Goal: Contribute content: Contribute content

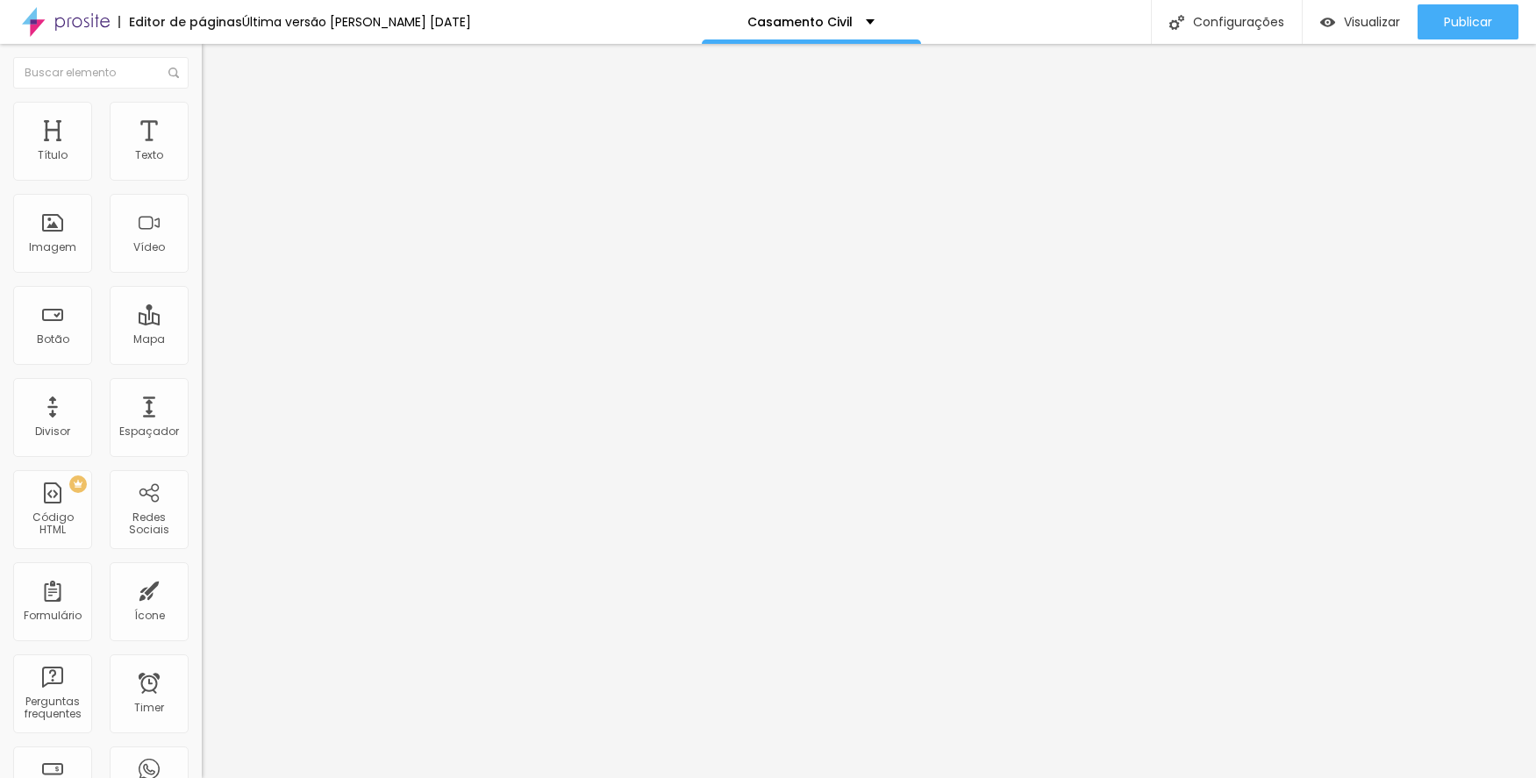
click at [202, 151] on span "Trocar imagem" at bounding box center [250, 143] width 96 height 15
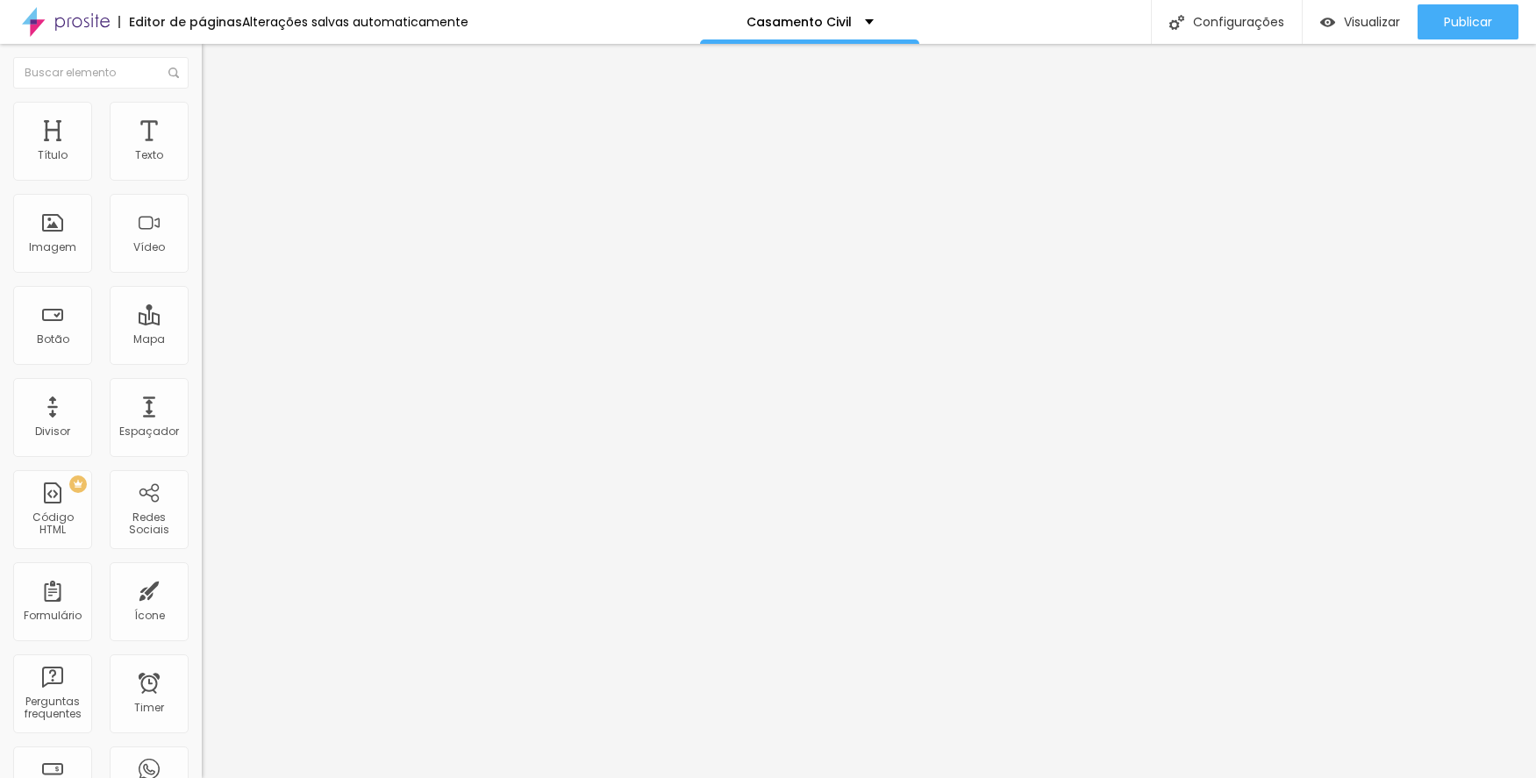
scroll to position [965, 0]
click at [202, 151] on span "Adicionar imagem" at bounding box center [258, 143] width 113 height 15
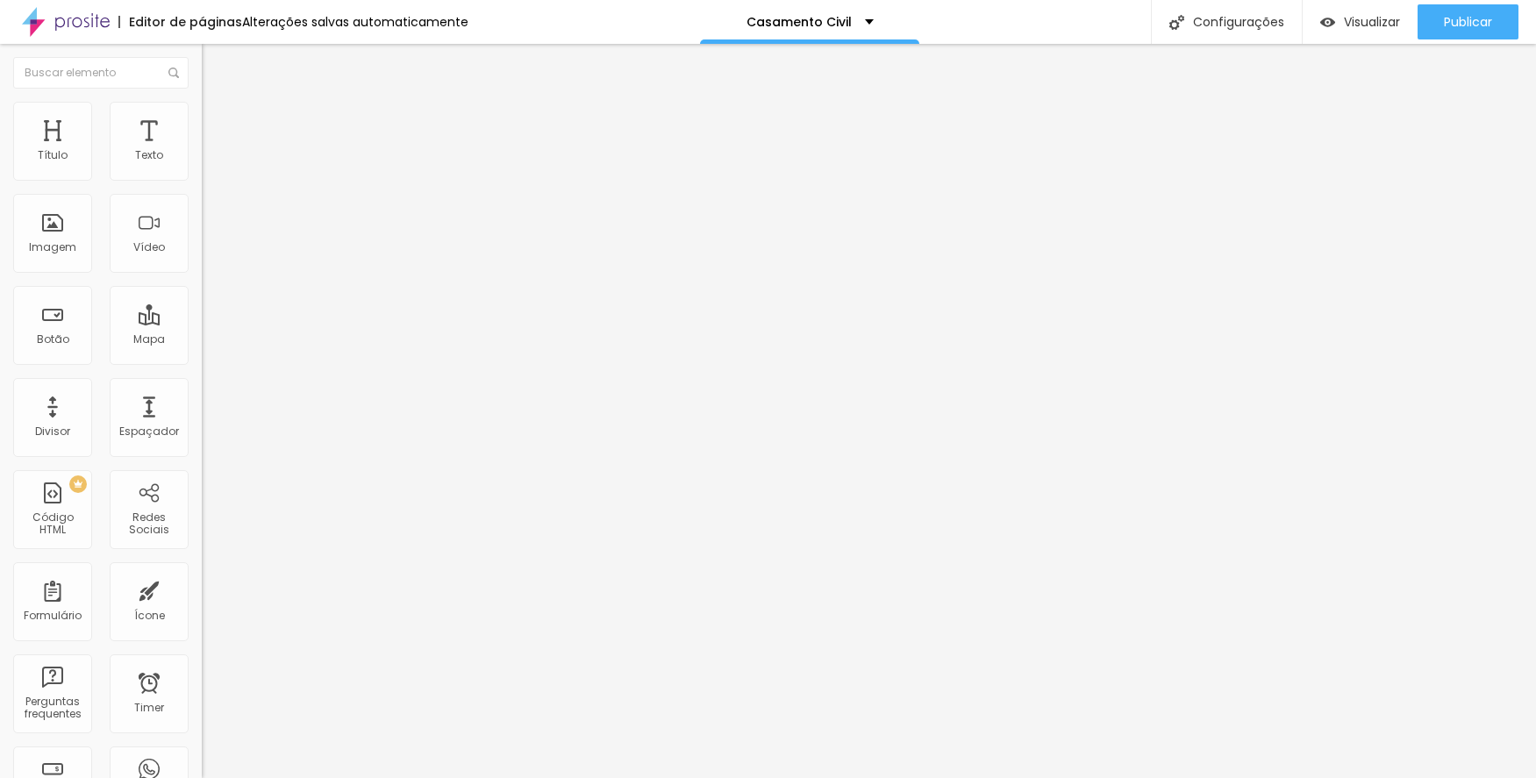
click at [202, 151] on span "Adicionar imagem" at bounding box center [258, 143] width 113 height 15
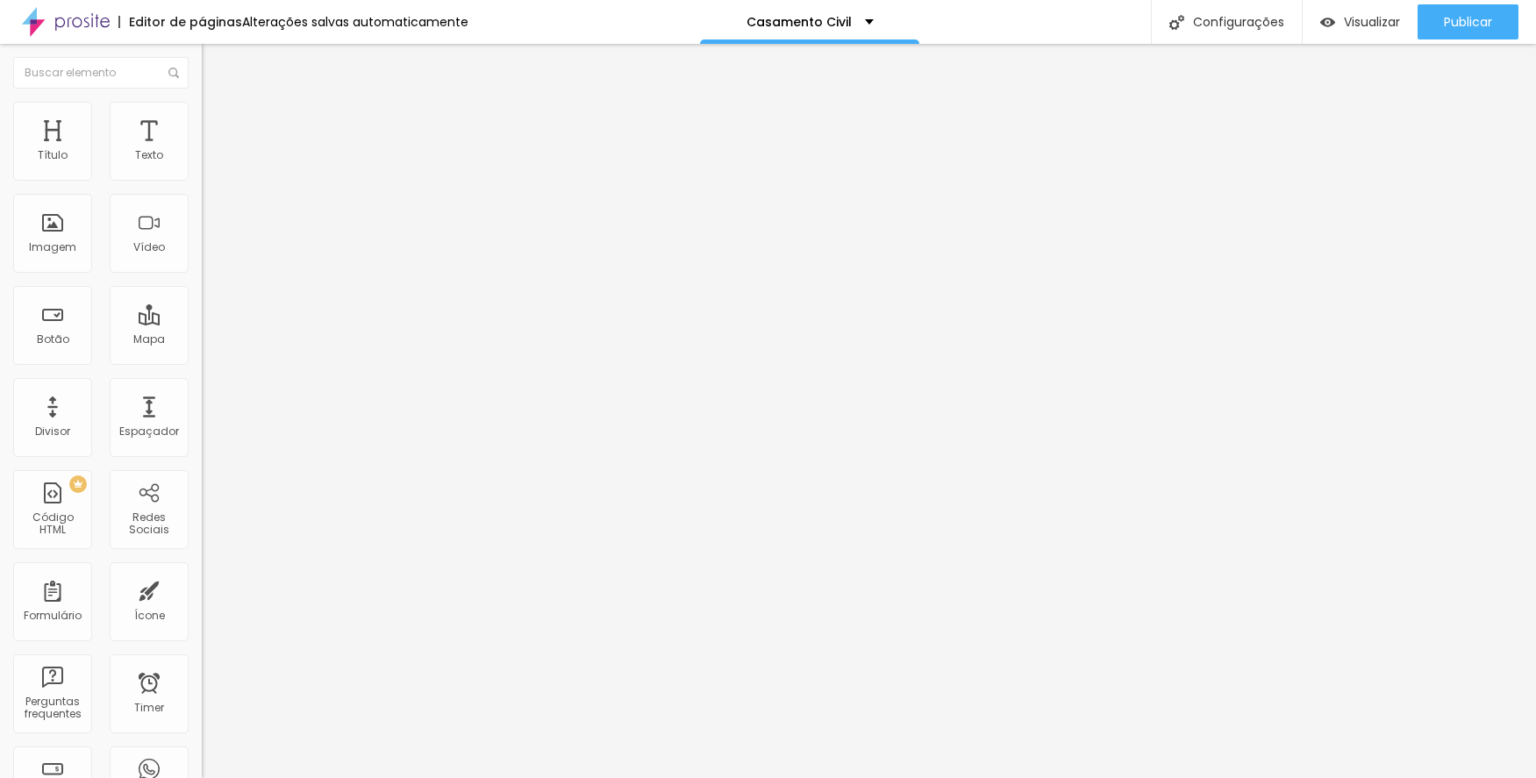
click at [202, 151] on span "Trocar imagem" at bounding box center [250, 143] width 96 height 15
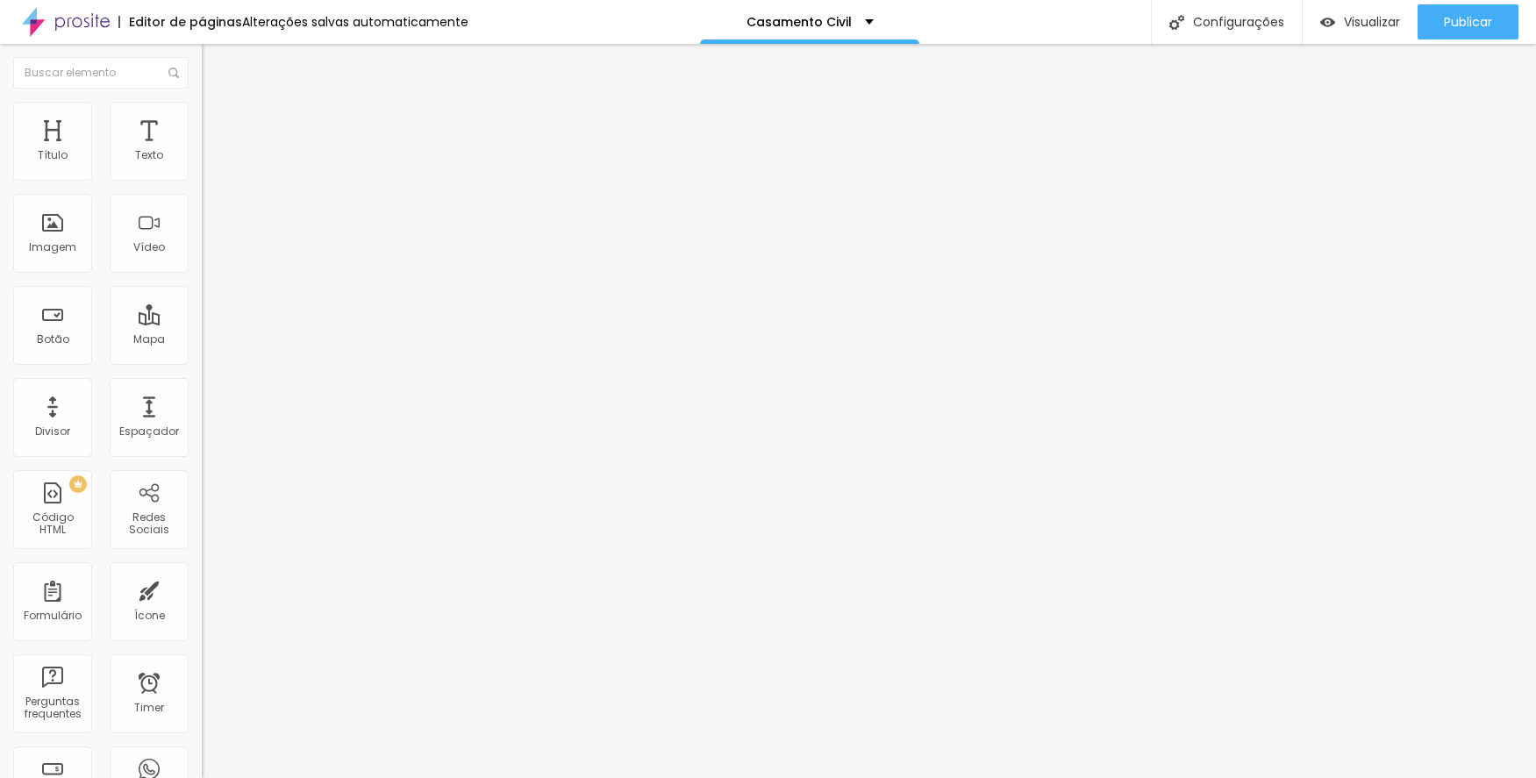
click at [202, 151] on span "Trocar imagem" at bounding box center [250, 143] width 96 height 15
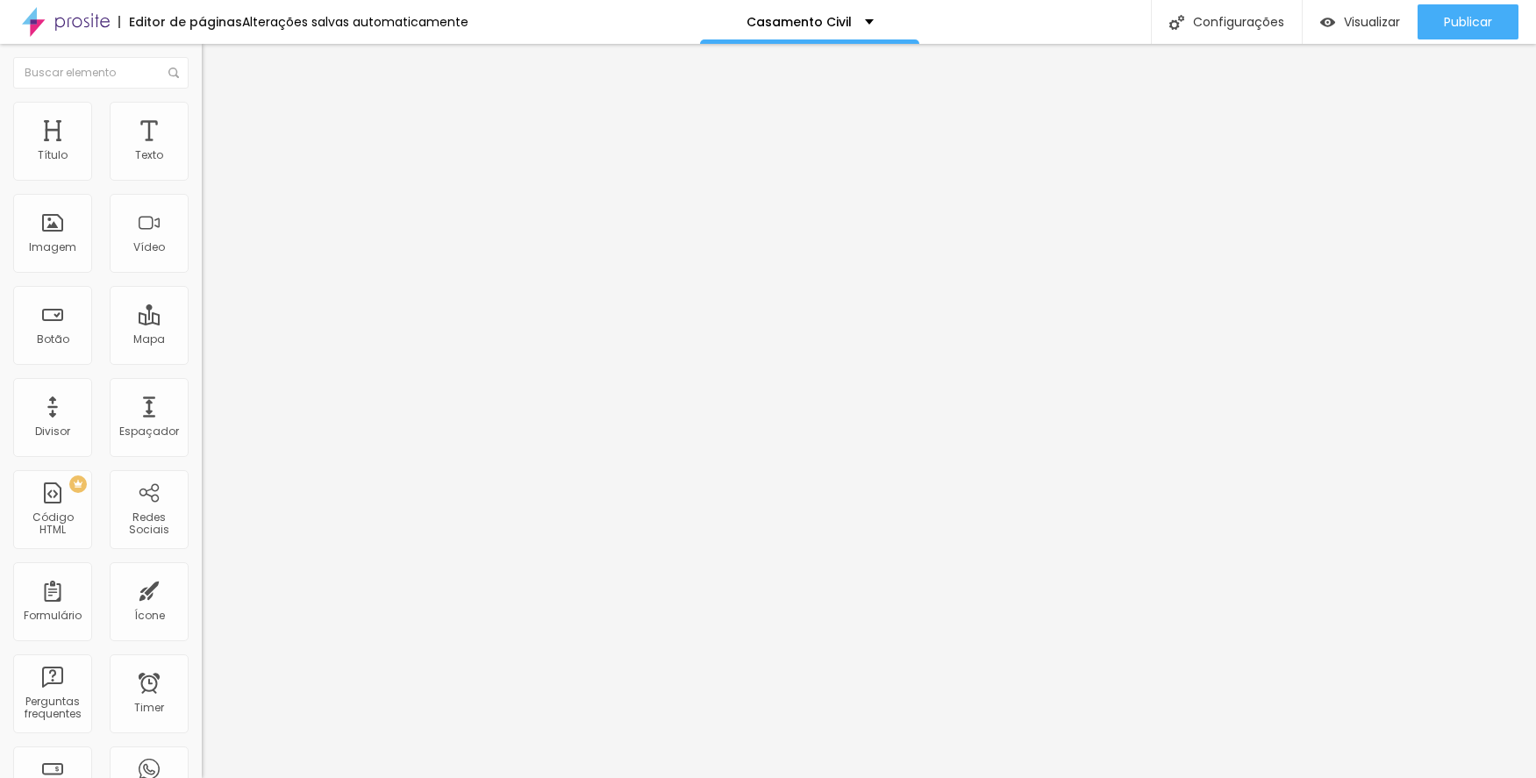
click at [202, 151] on span "Trocar imagem" at bounding box center [250, 143] width 96 height 15
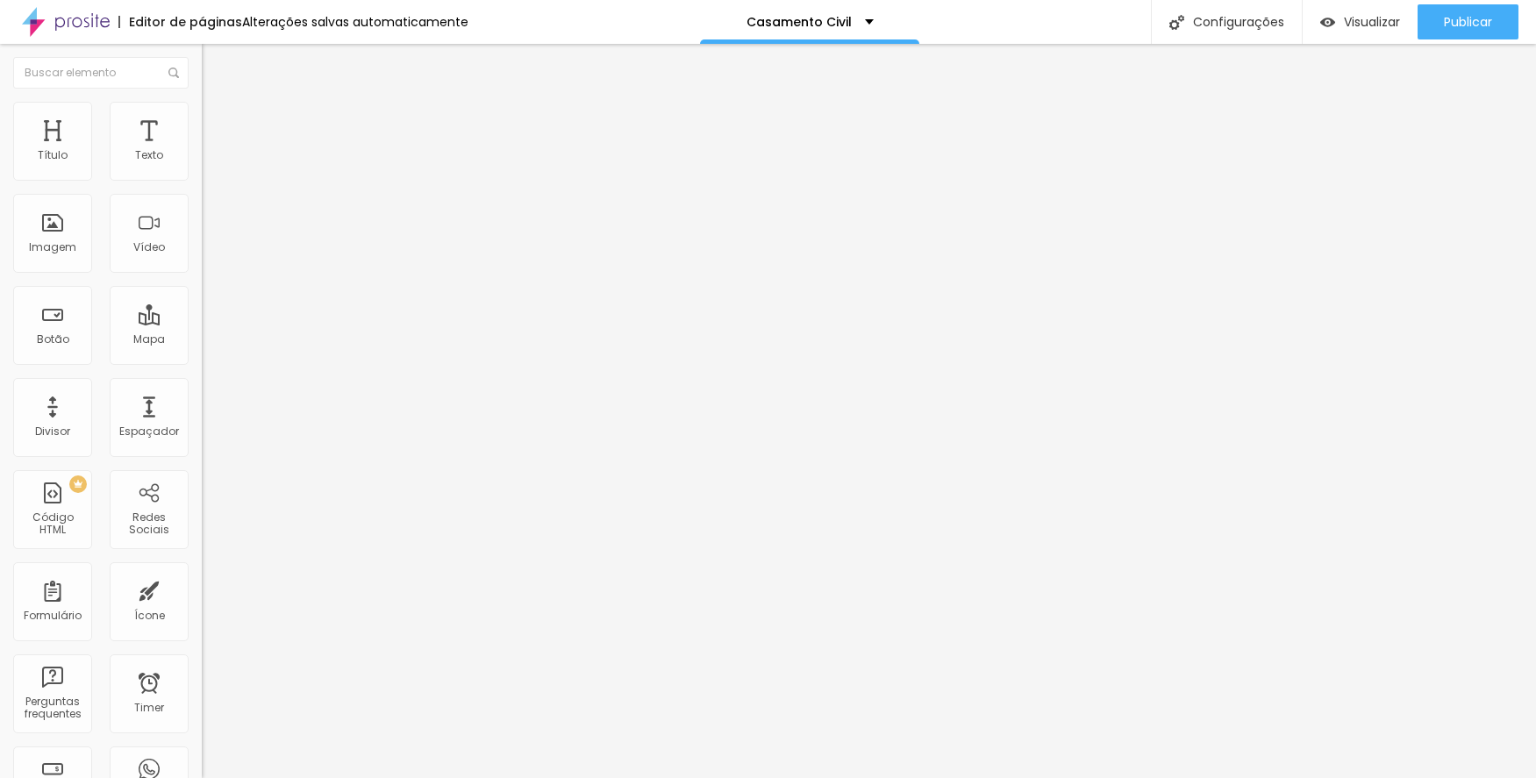
click at [202, 151] on span "Trocar imagem" at bounding box center [250, 143] width 96 height 15
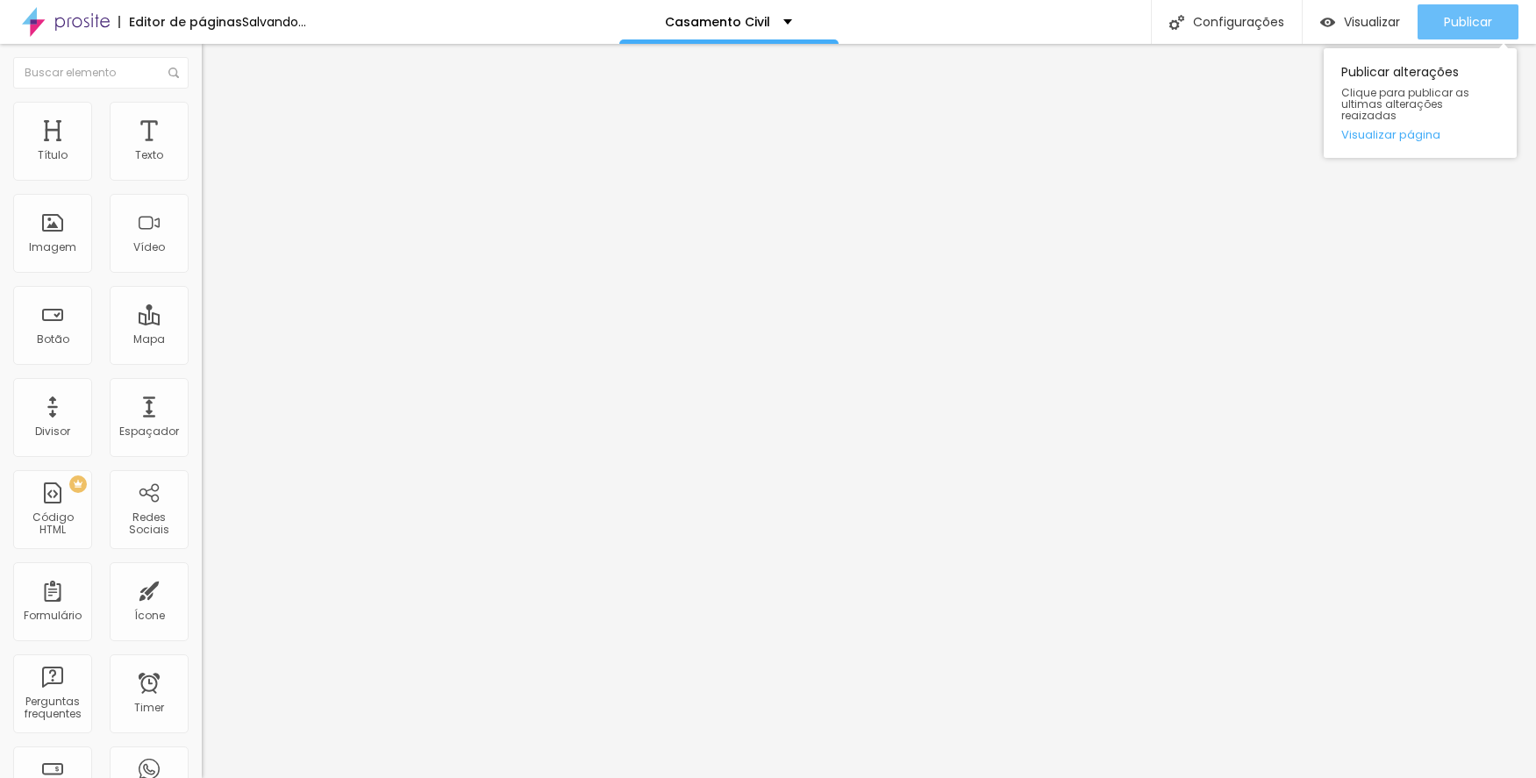
click at [1470, 25] on span "Publicar" at bounding box center [1468, 22] width 48 height 14
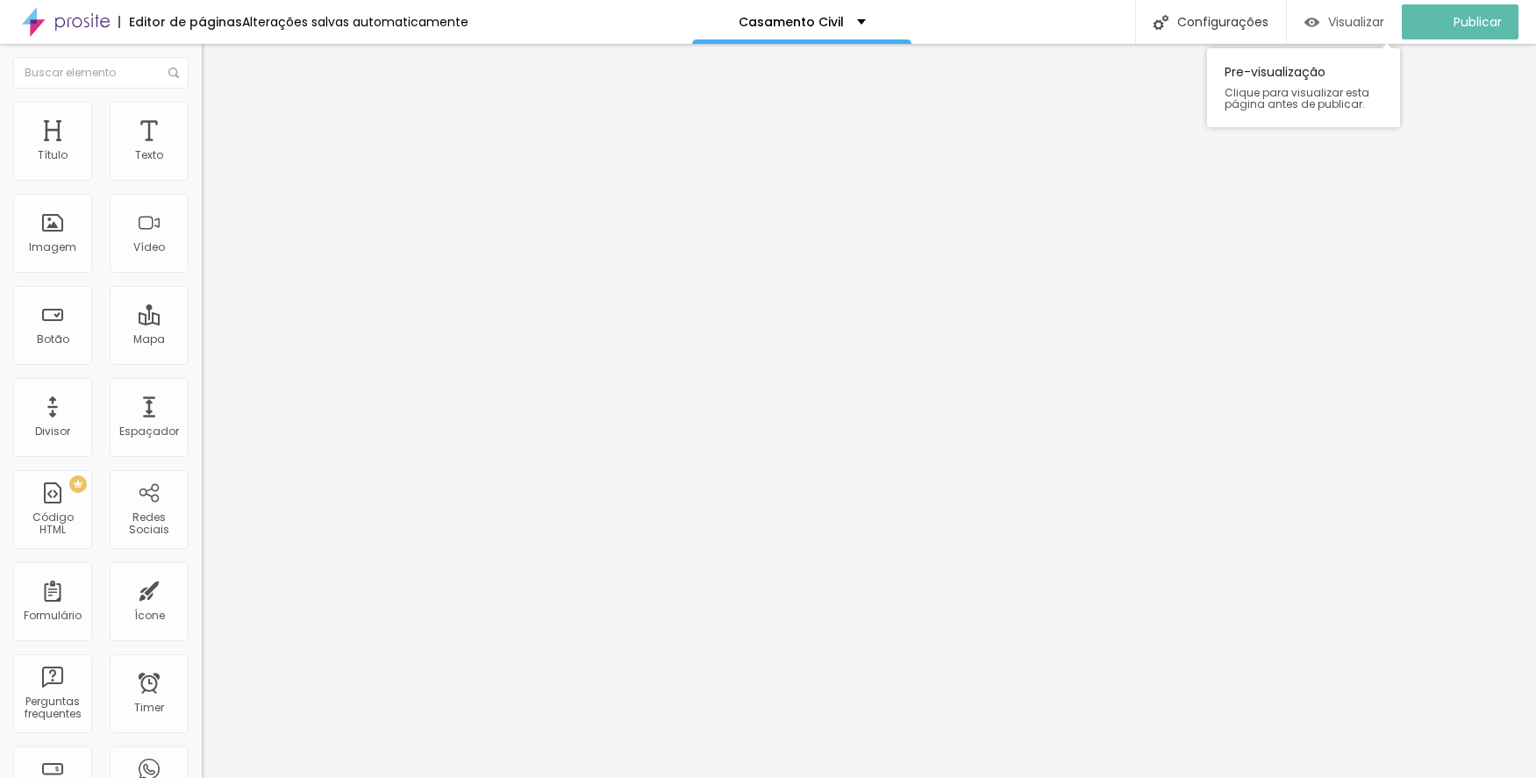
click at [1368, 17] on span "Visualizar" at bounding box center [1356, 22] width 56 height 14
click at [215, 62] on img "button" at bounding box center [222, 64] width 14 height 14
click at [202, 151] on span "Adicionar imagem" at bounding box center [258, 143] width 113 height 15
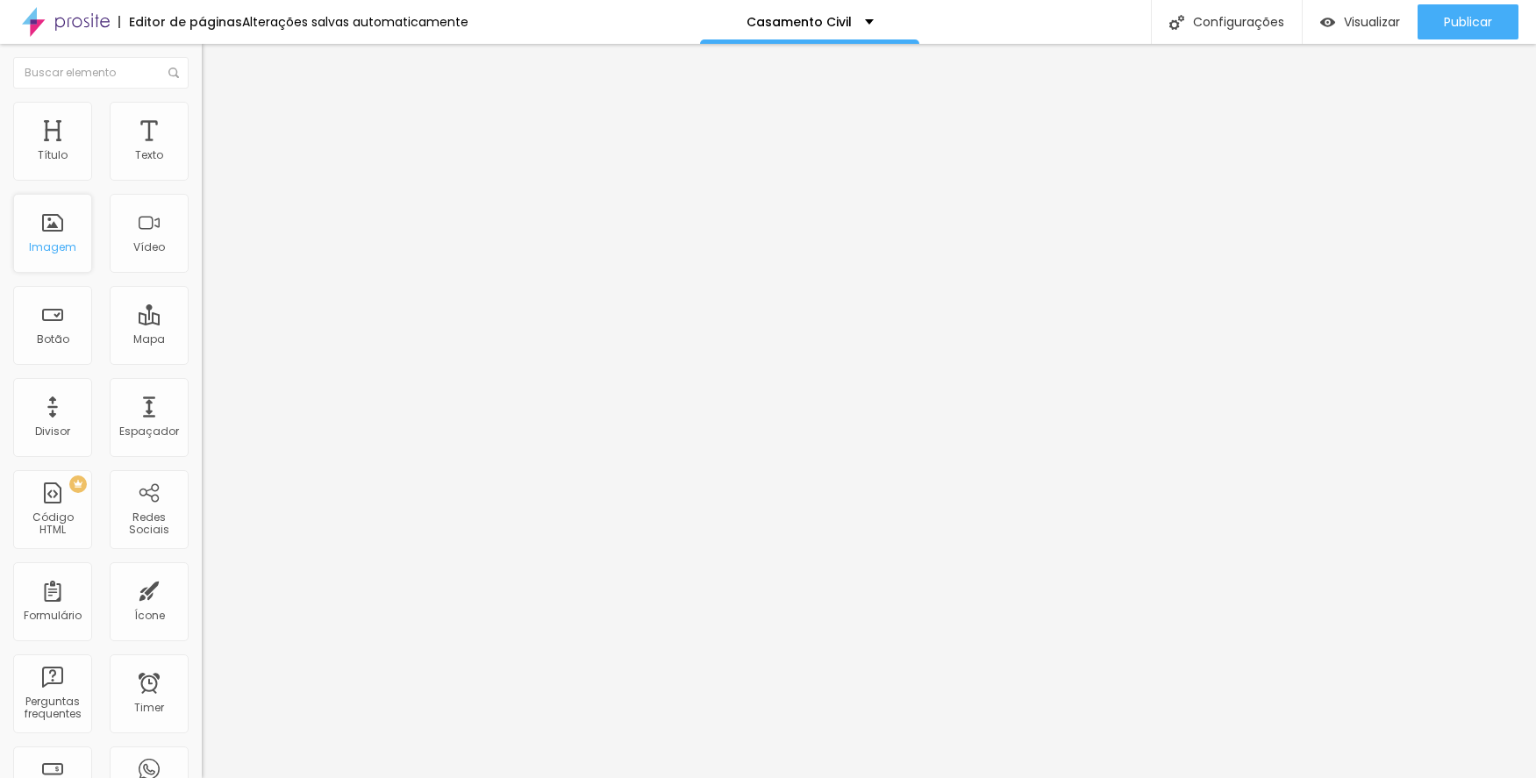
click at [58, 253] on div "Imagem" at bounding box center [52, 247] width 47 height 12
click at [202, 151] on span "Adicionar imagem" at bounding box center [258, 143] width 113 height 15
click at [1447, 25] on span "Publicar" at bounding box center [1468, 22] width 48 height 14
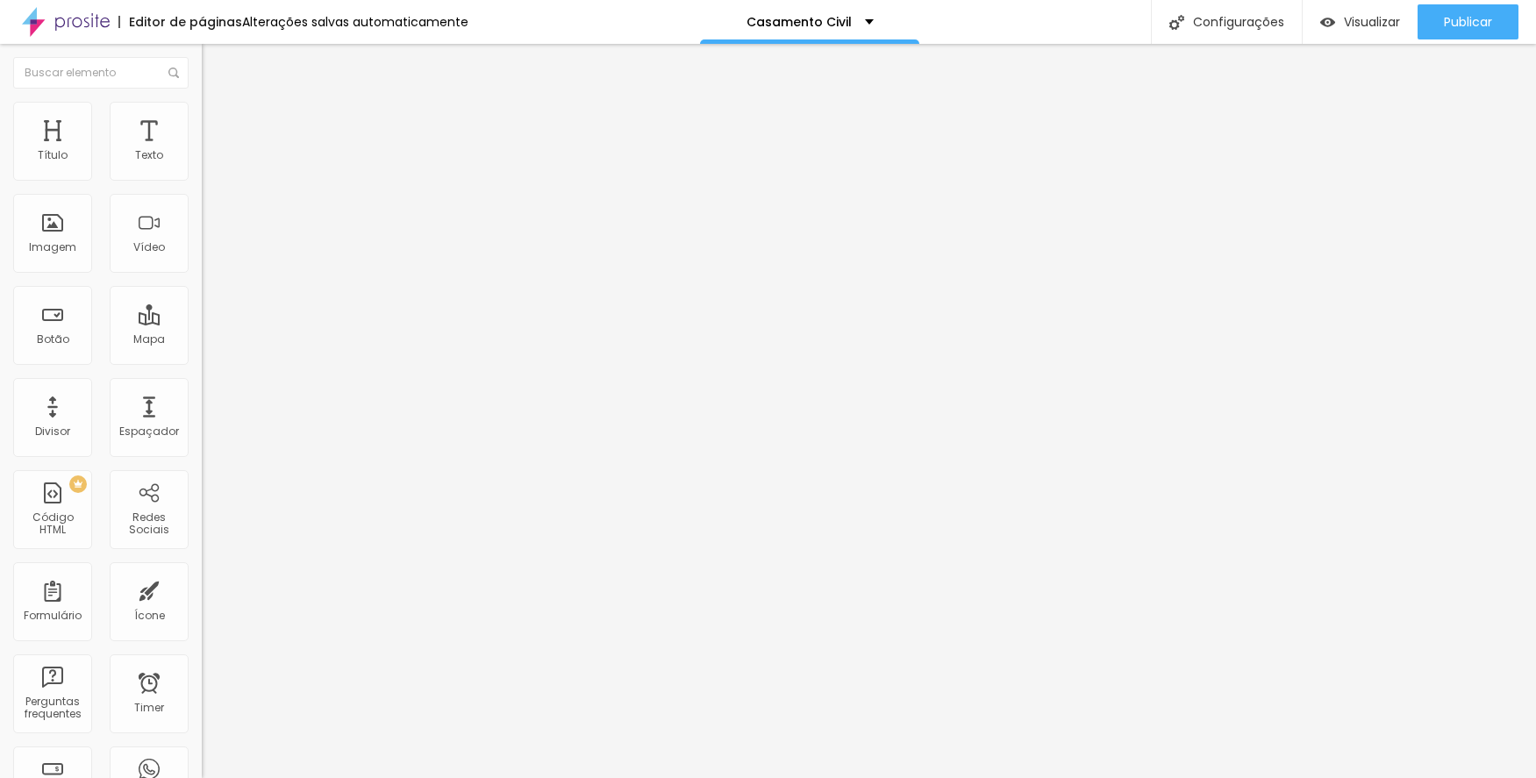
click at [215, 64] on img "button" at bounding box center [222, 64] width 14 height 14
click at [202, 151] on span "Adicionar imagem" at bounding box center [258, 143] width 113 height 15
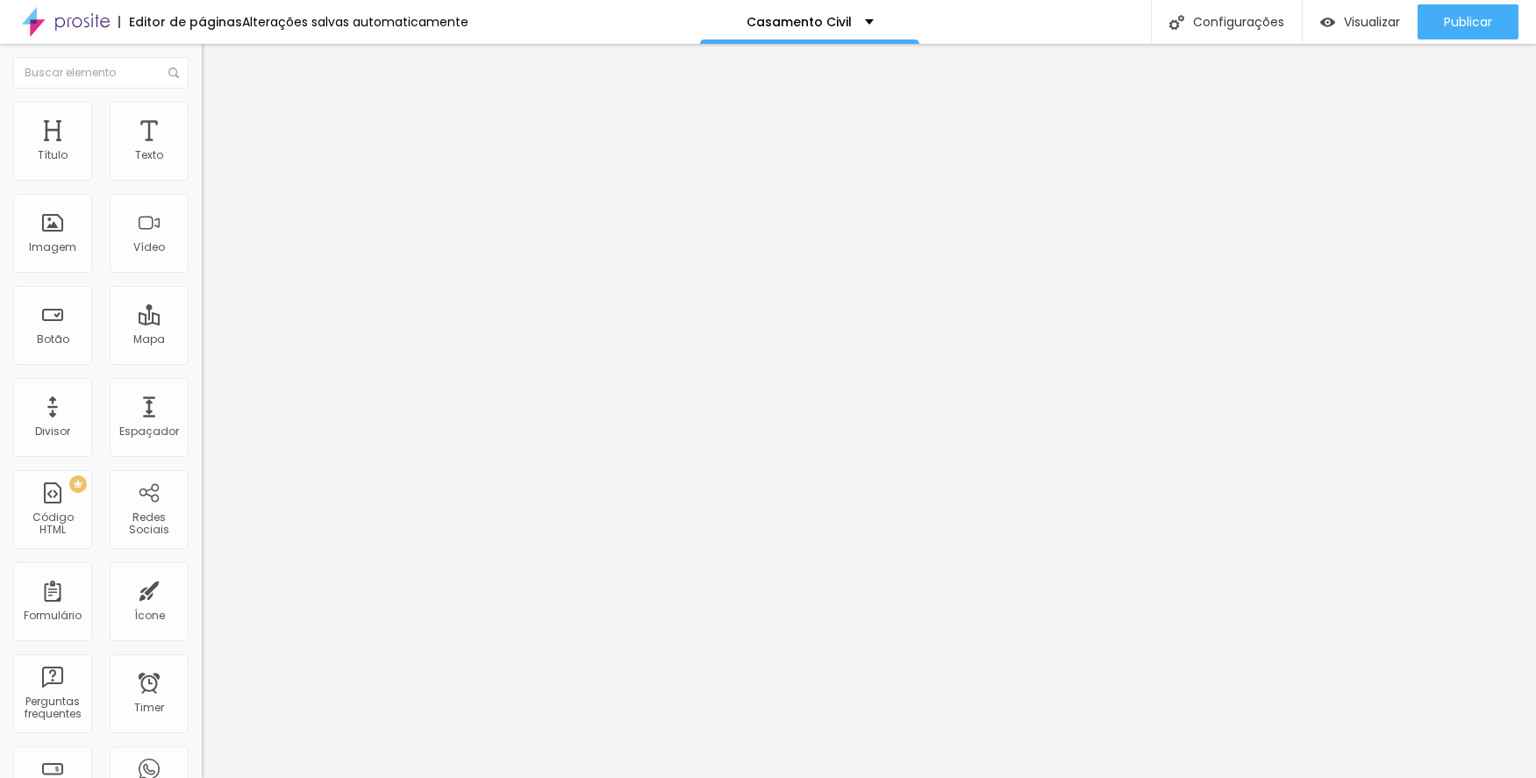
click at [202, 151] on span "Adicionar imagem" at bounding box center [258, 143] width 113 height 15
